Goal: Find contact information: Find contact information

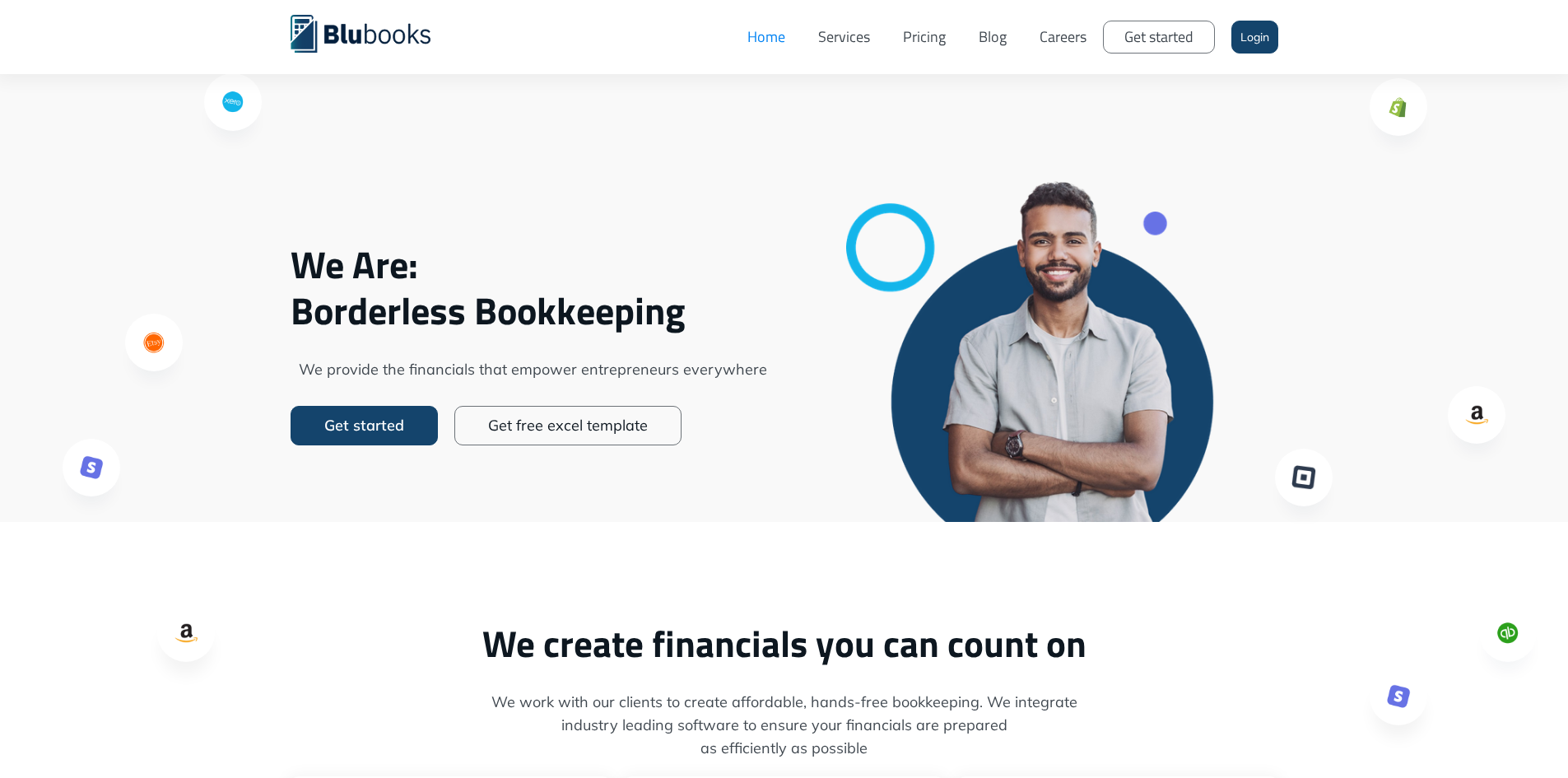
click at [1055, 33] on link "Careers" at bounding box center [1063, 36] width 80 height 49
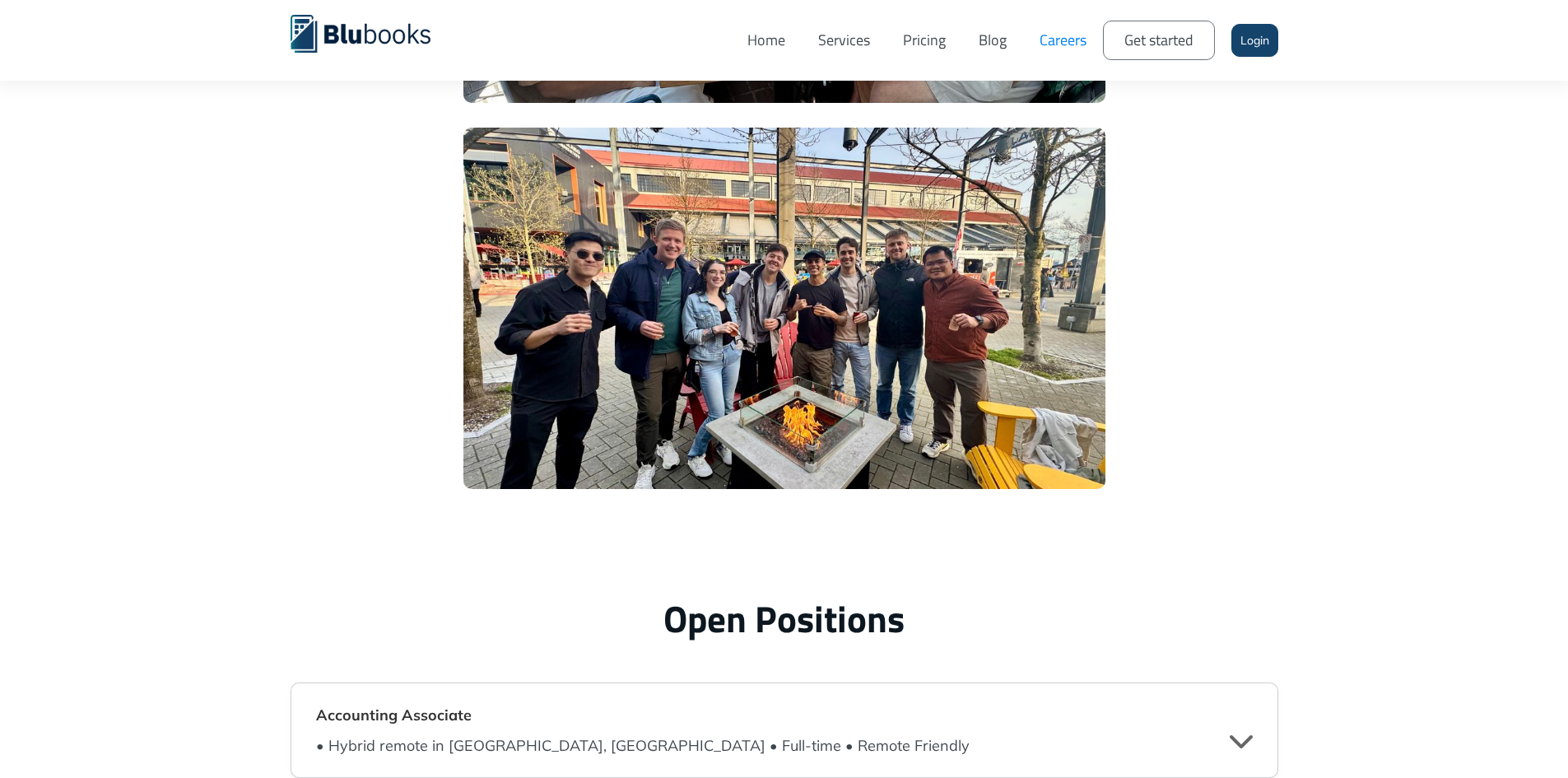
scroll to position [4034, 0]
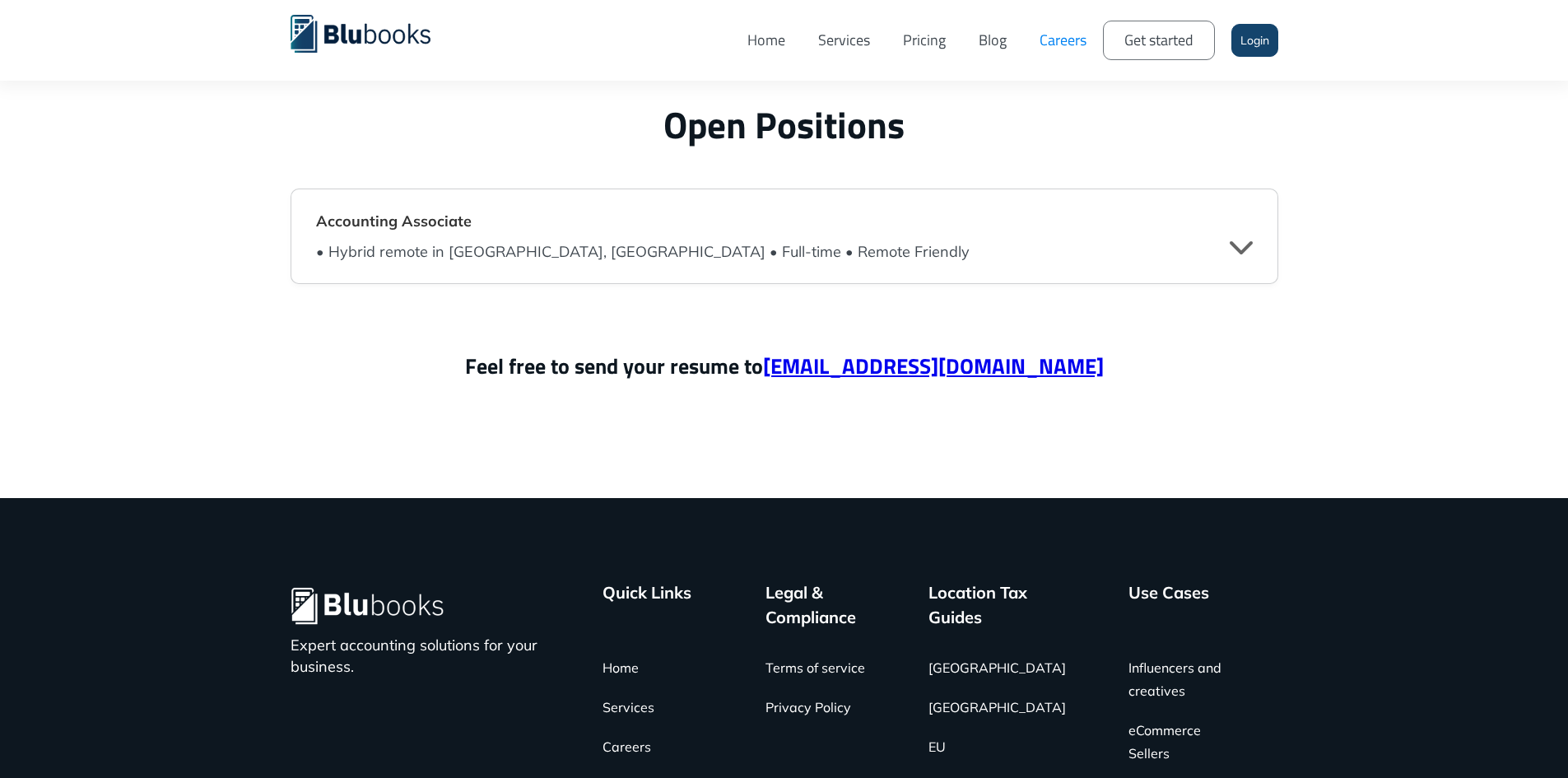
click at [1242, 252] on div "" at bounding box center [1241, 247] width 23 height 25
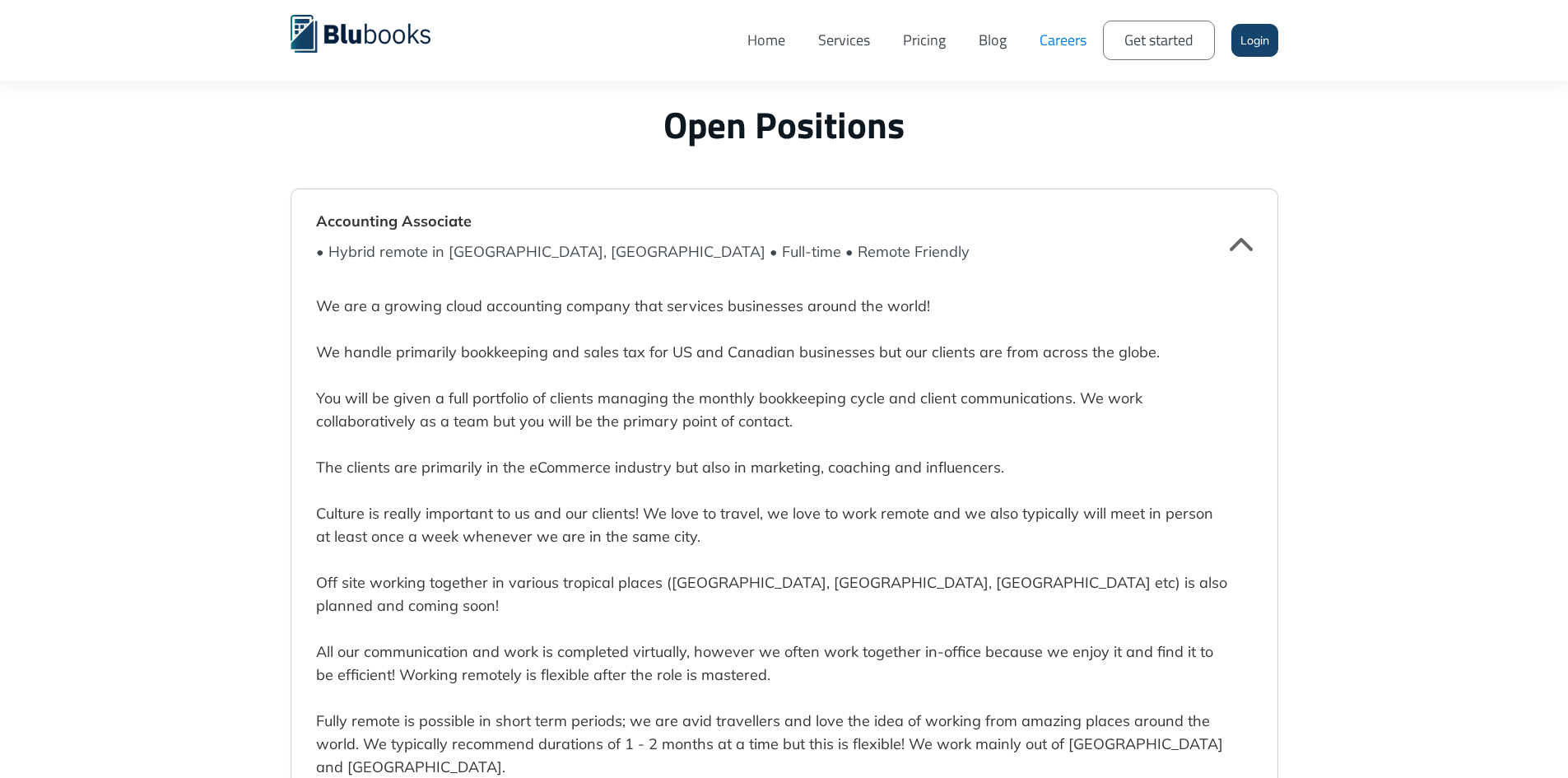
click at [1248, 250] on div "" at bounding box center [1241, 247] width 23 height 25
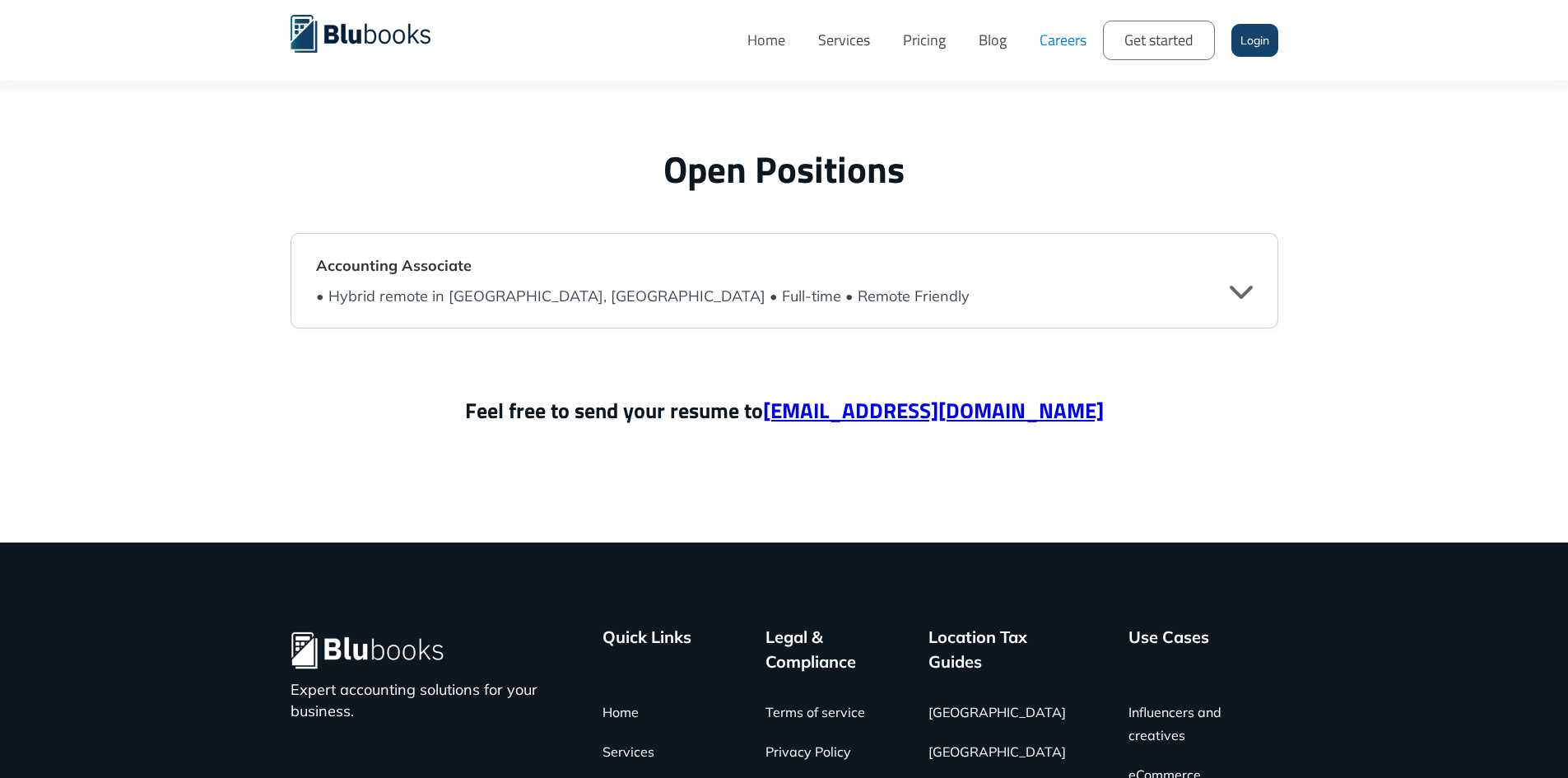
scroll to position [3869, 0]
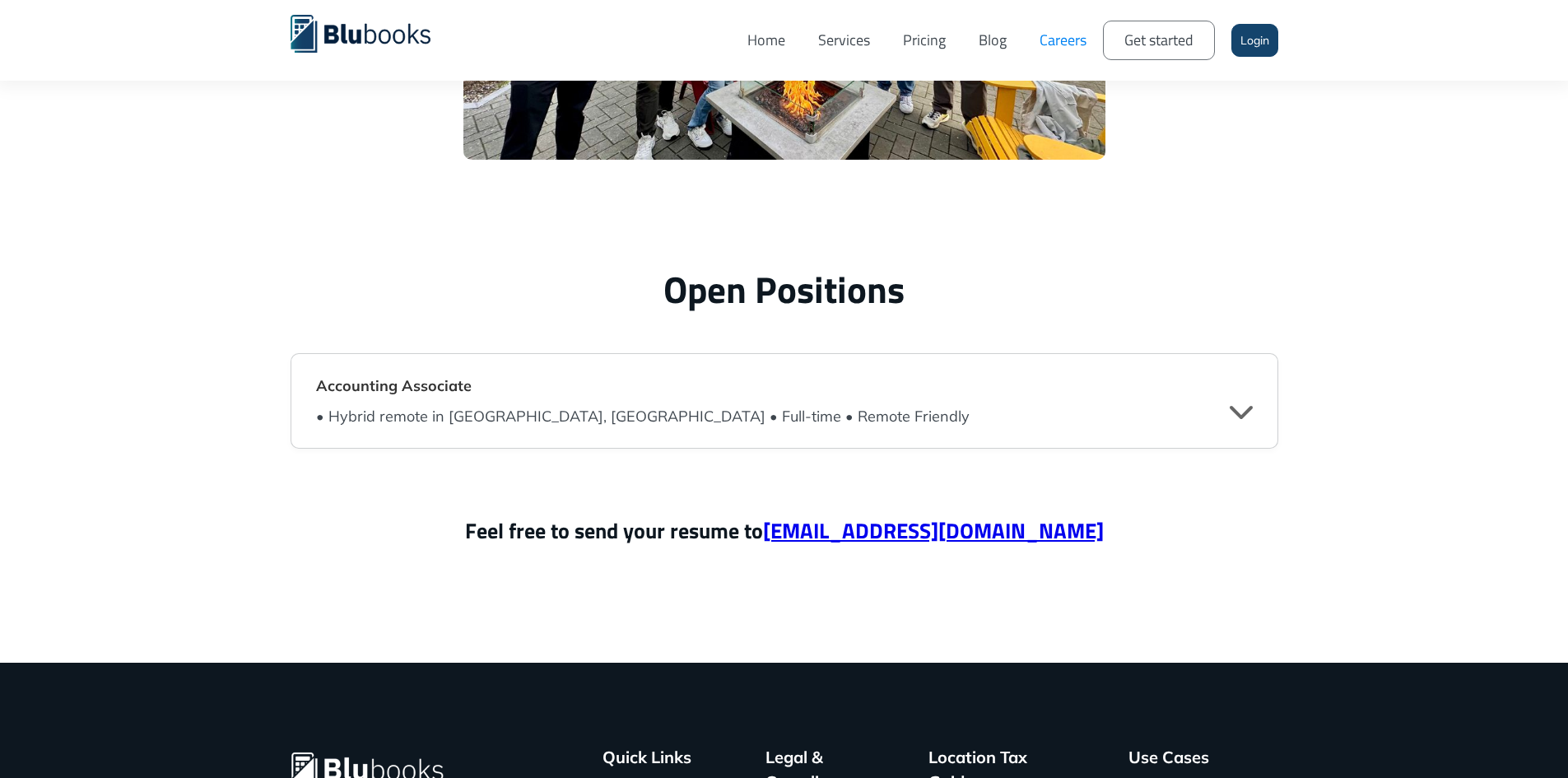
click at [799, 406] on div "• Hybrid remote in Vancouver, BC • Full-time • Remote Friendly " at bounding box center [784, 413] width 937 height 30
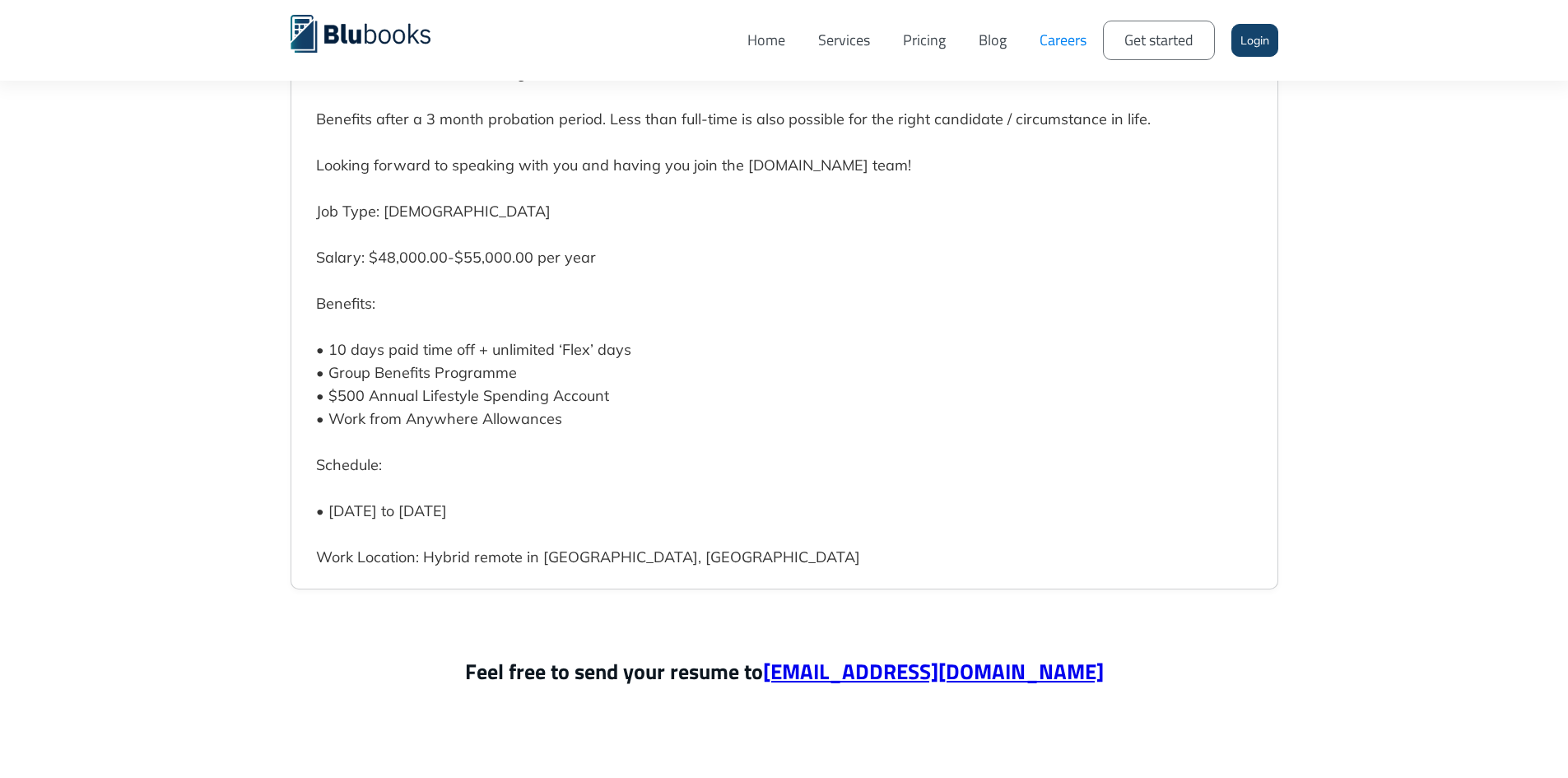
scroll to position [5104, 0]
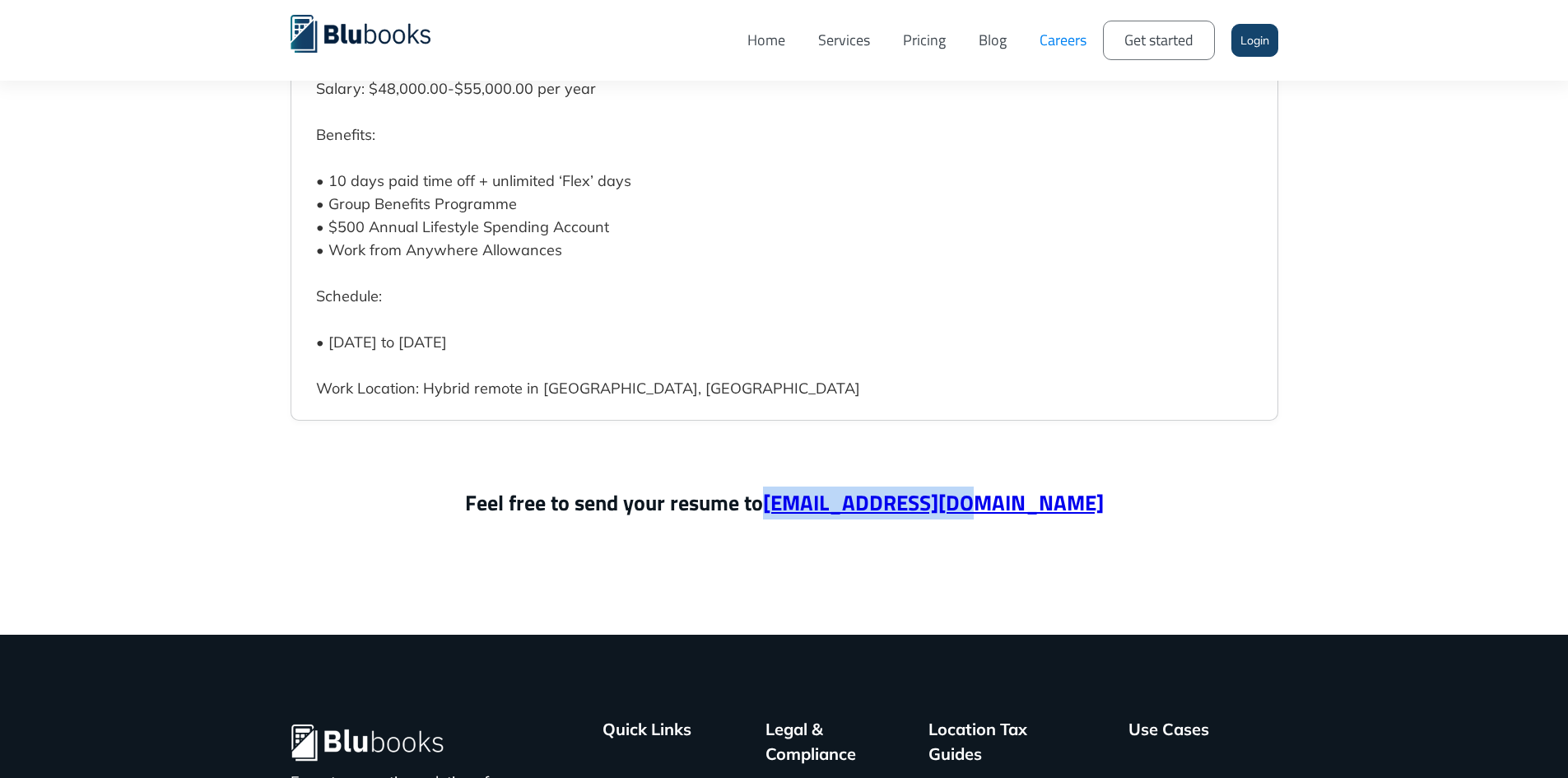
drag, startPoint x: 1049, startPoint y: 493, endPoint x: 836, endPoint y: 486, distance: 213.1
click at [836, 486] on p "Feel free to send your resume to hiring@blubooks.co" at bounding box center [784, 503] width 988 height 33
copy p "hiring@blubooks.co"
click at [1035, 490] on p "Feel free to send your resume to hiring@blubooks.co" at bounding box center [784, 503] width 988 height 33
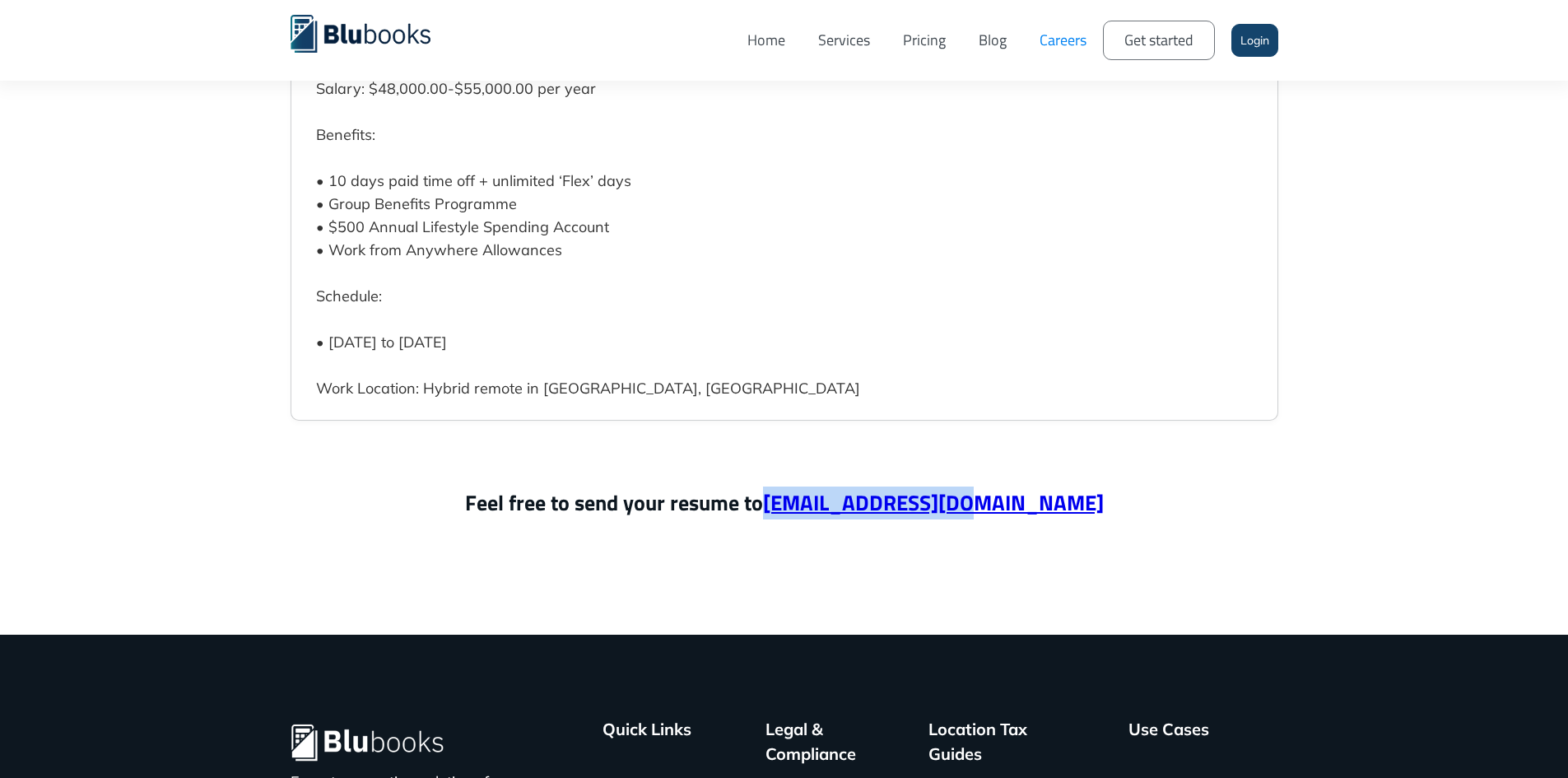
drag, startPoint x: 1019, startPoint y: 483, endPoint x: 847, endPoint y: 493, distance: 172.3
click at [847, 493] on p "Feel free to send your resume to hiring@blubooks.co" at bounding box center [784, 503] width 988 height 33
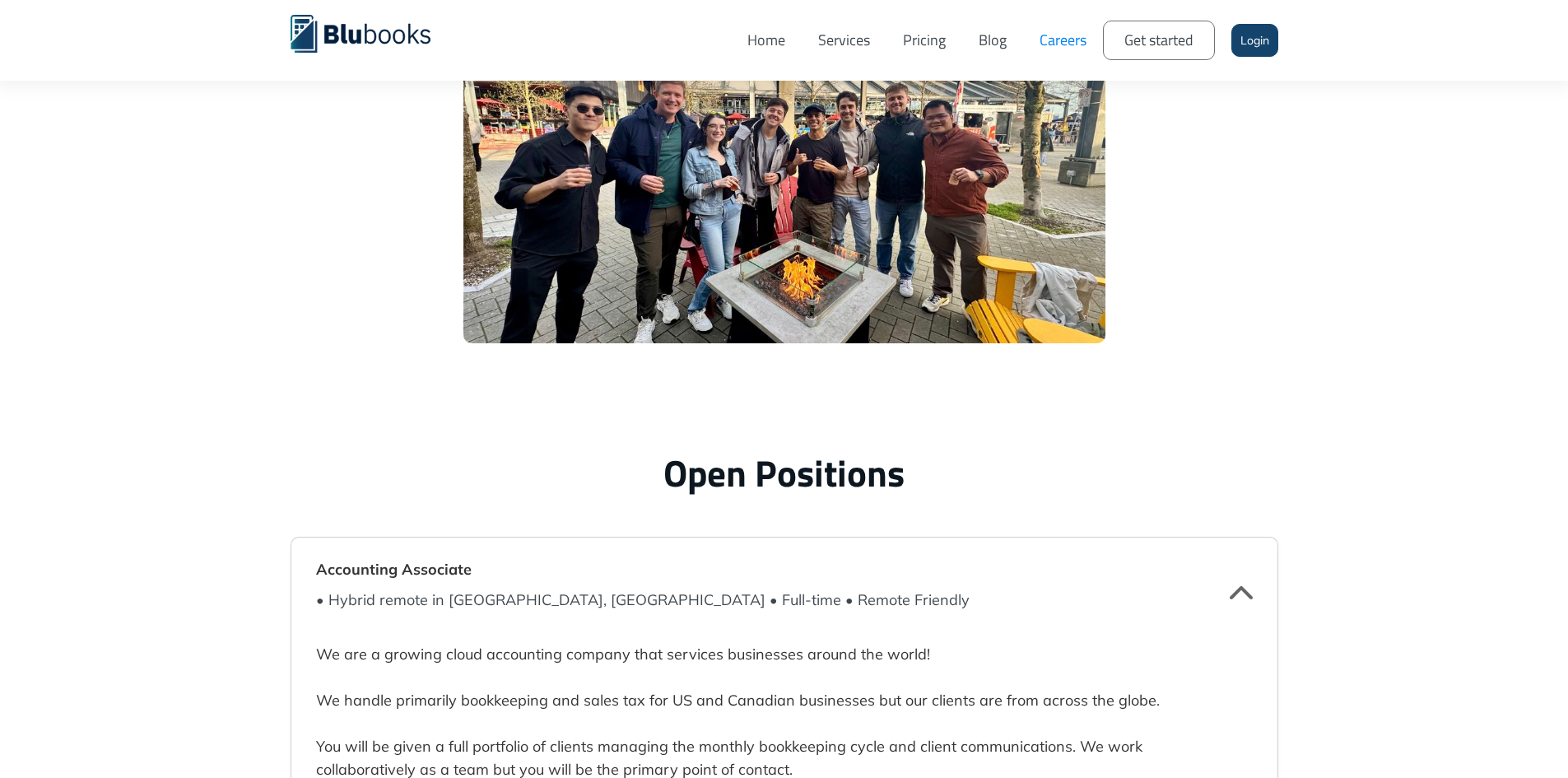
scroll to position [3705, 0]
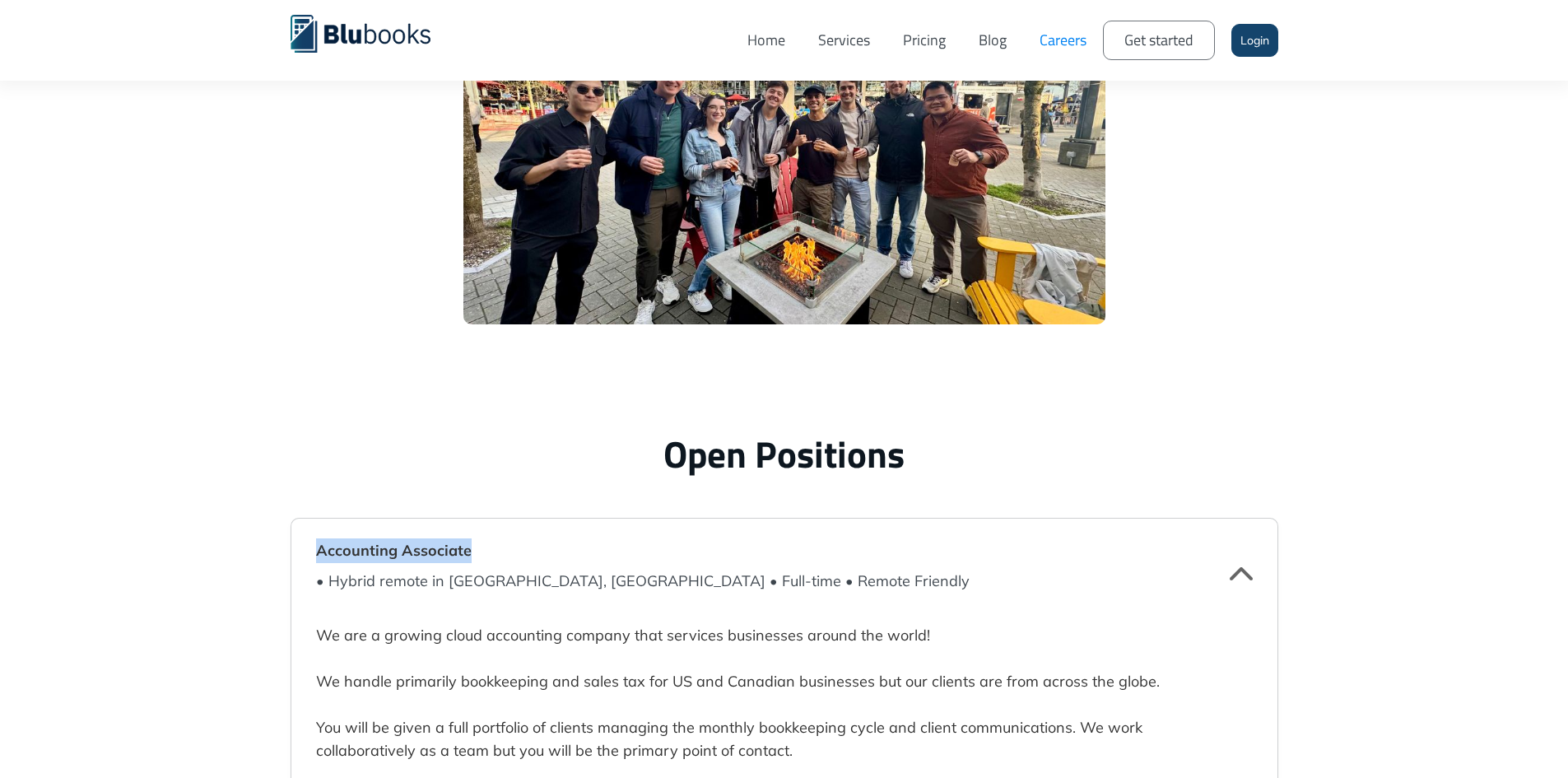
drag, startPoint x: 477, startPoint y: 549, endPoint x: 315, endPoint y: 550, distance: 162.0
